Goal: Navigation & Orientation: Find specific page/section

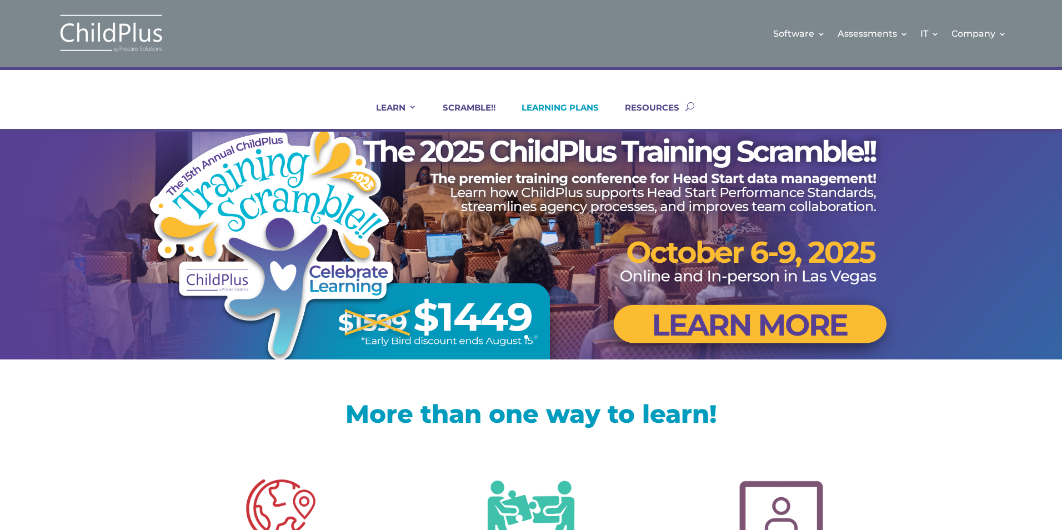
click at [547, 104] on link "LEARNING PLANS" at bounding box center [553, 115] width 91 height 27
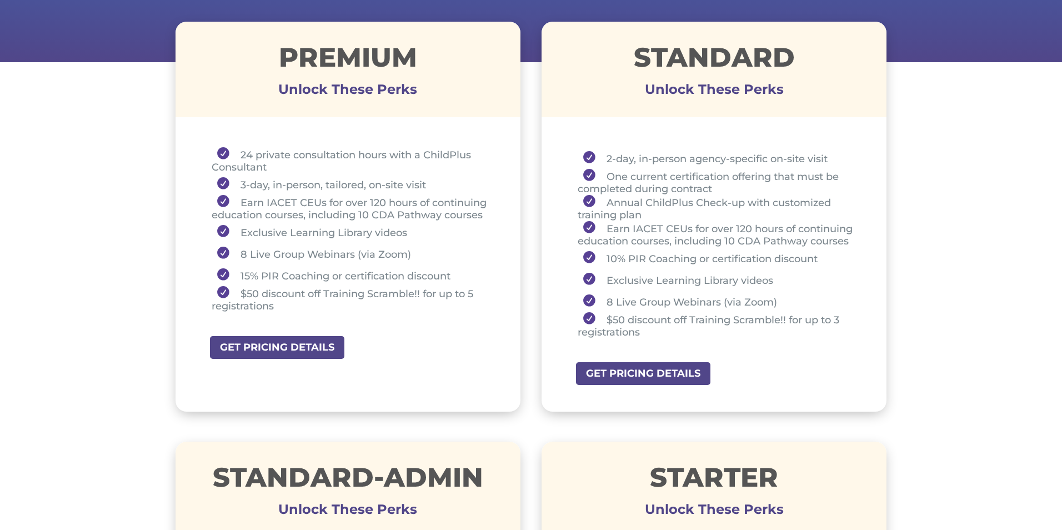
scroll to position [400, 0]
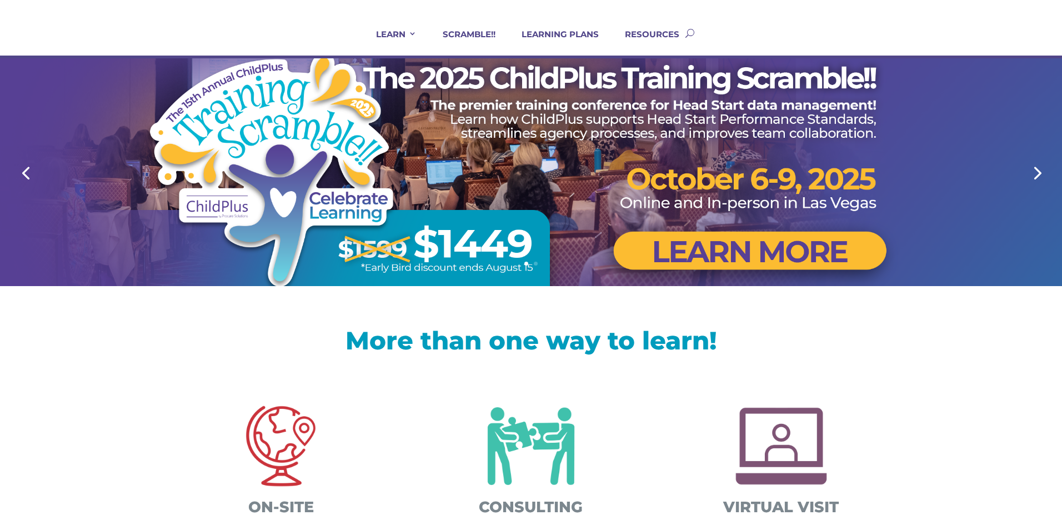
scroll to position [67, 0]
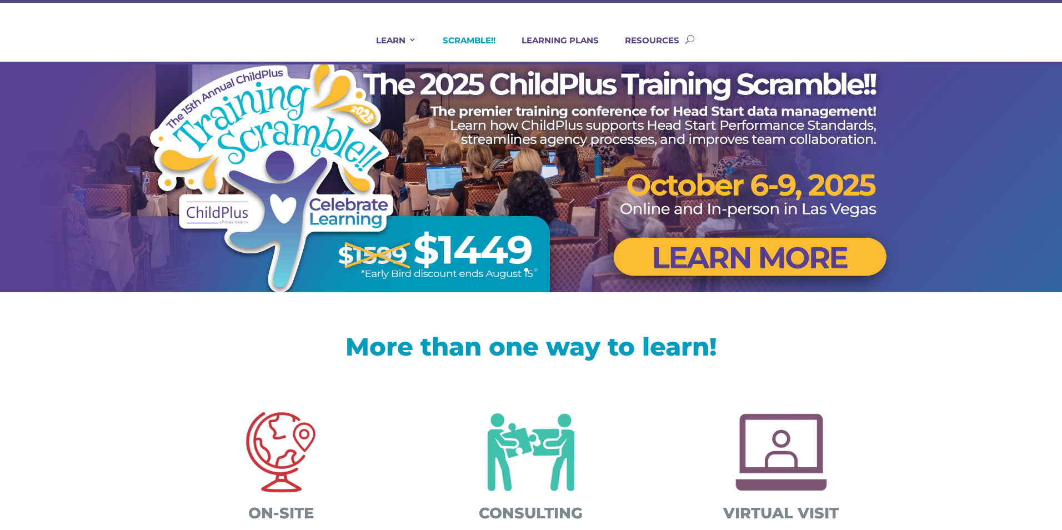
click at [481, 38] on link "SCRAMBLE!!" at bounding box center [462, 48] width 67 height 27
click at [467, 42] on link "SCRAMBLE!!" at bounding box center [462, 48] width 67 height 27
